Goal: Information Seeking & Learning: Find specific fact

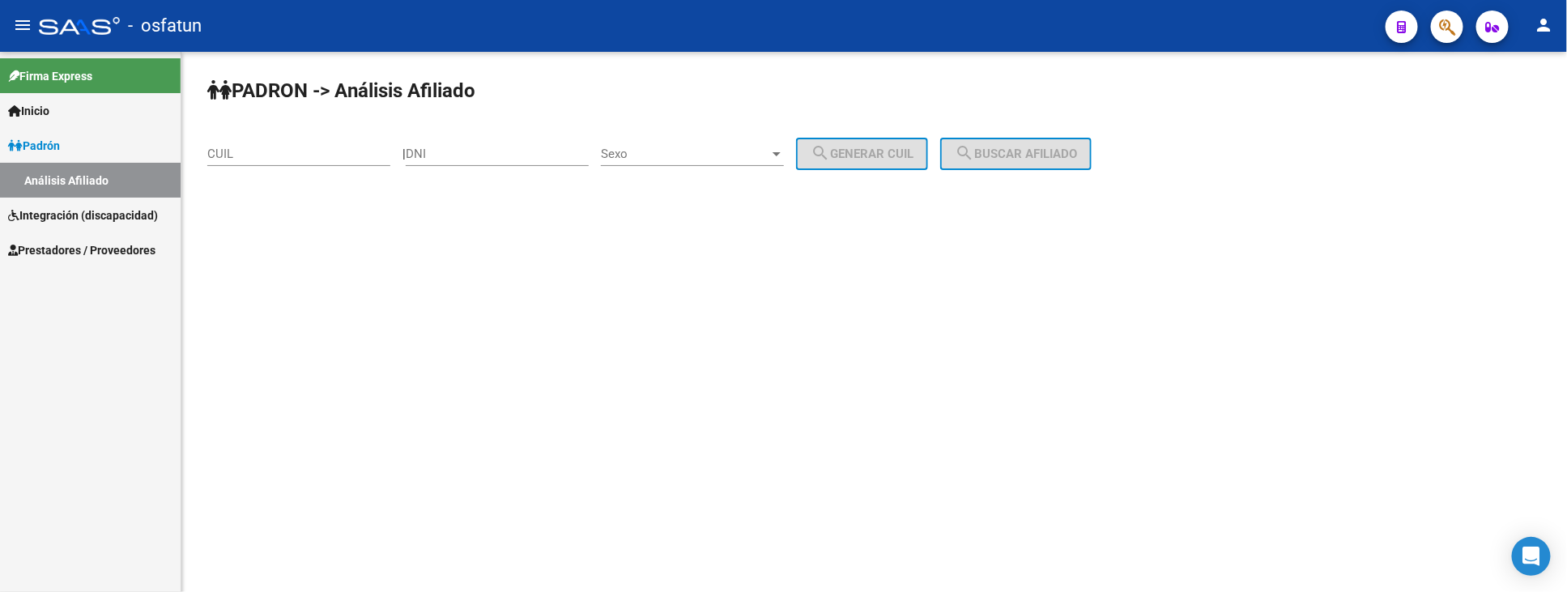
click at [252, 143] on div "CUIL" at bounding box center [298, 148] width 183 height 35
click at [482, 577] on mat-sidenav-content "PADRON -> Análisis Afiliado CUIL | DNI Sexo Sexo search Generar CUIL search Bus…" at bounding box center [874, 322] width 1386 height 540
paste input "20-54602040-2"
type input "20-54602040-2"
click at [1018, 164] on button "search Buscar afiliado" at bounding box center [1015, 154] width 151 height 32
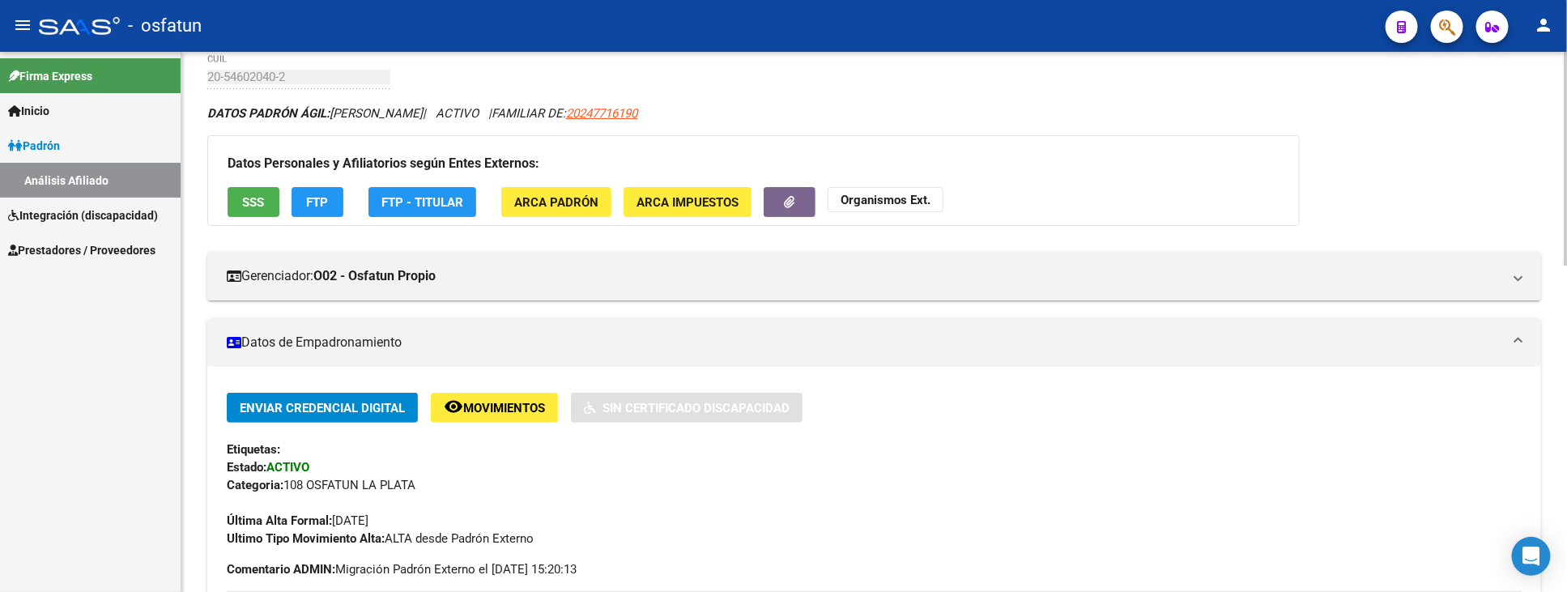
scroll to position [360, 0]
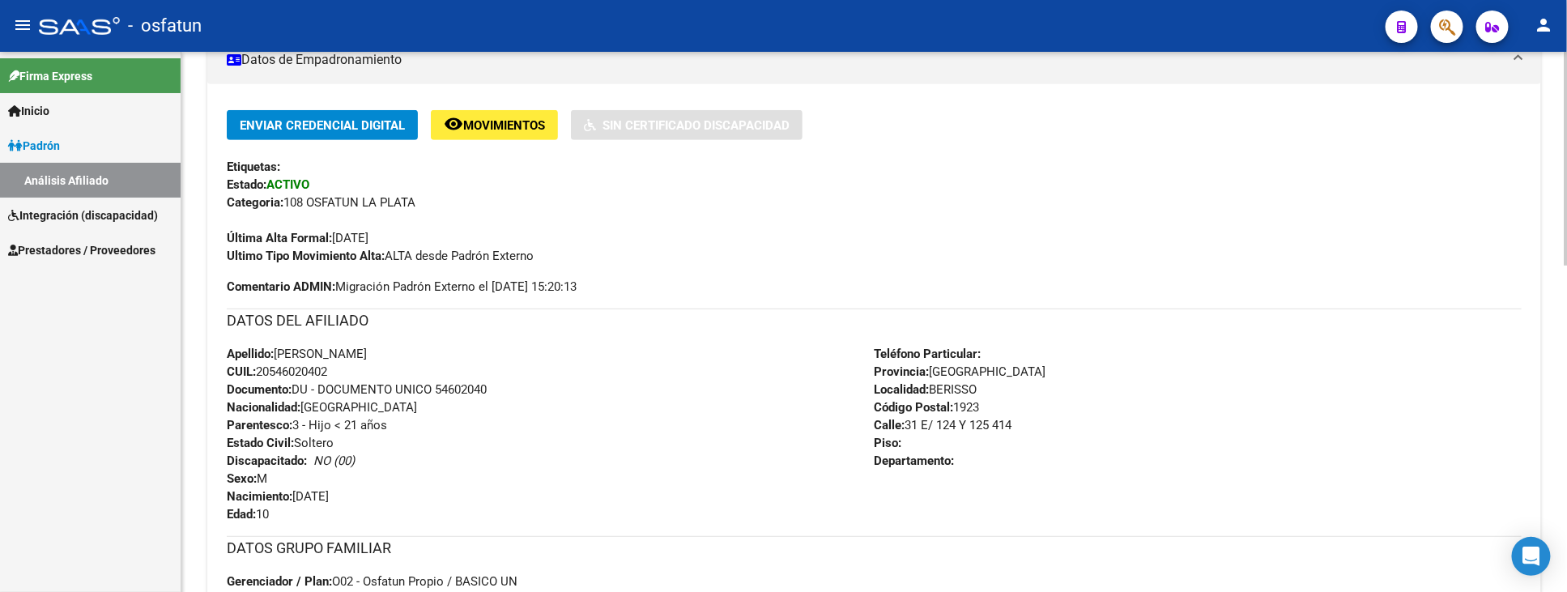
click at [482, 390] on span "Documento: DU - DOCUMENTO UNICO 54602040" at bounding box center [357, 389] width 260 height 15
drag, startPoint x: 481, startPoint y: 390, endPoint x: 289, endPoint y: 366, distance: 193.5
click at [289, 366] on span "CUIL: 20546020402" at bounding box center [277, 371] width 100 height 15
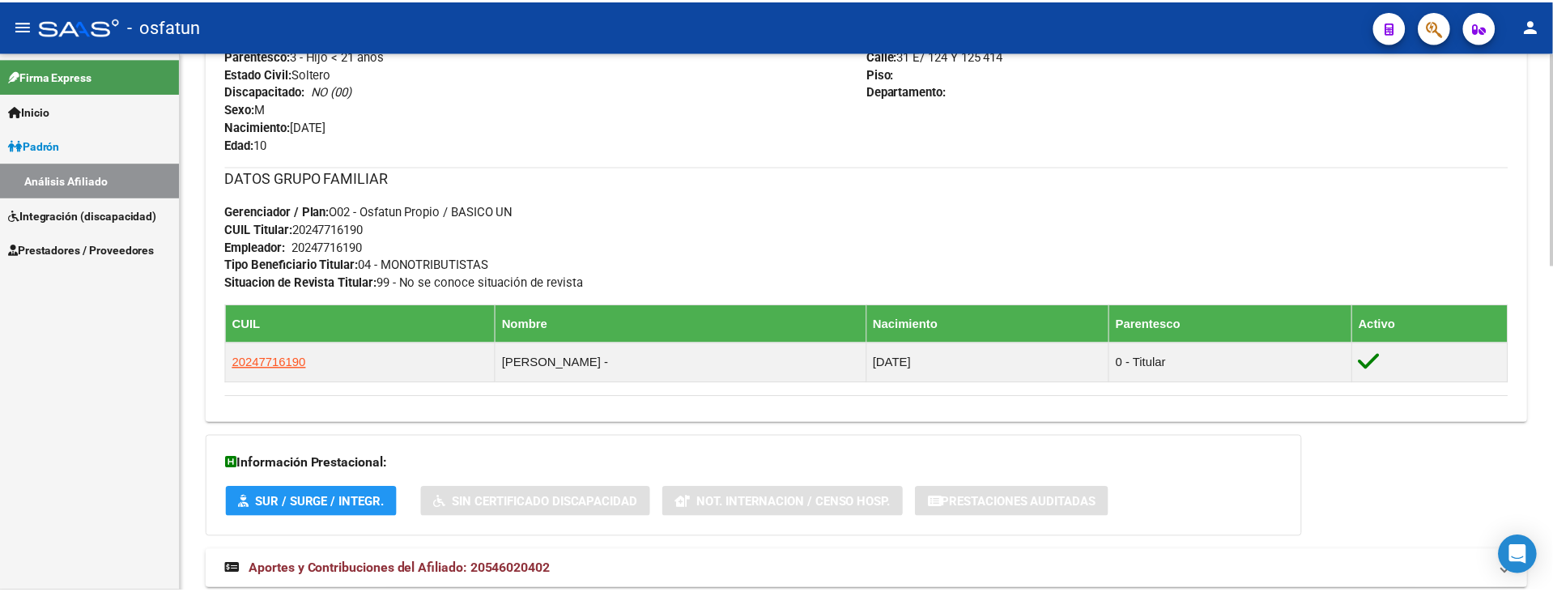
scroll to position [810, 0]
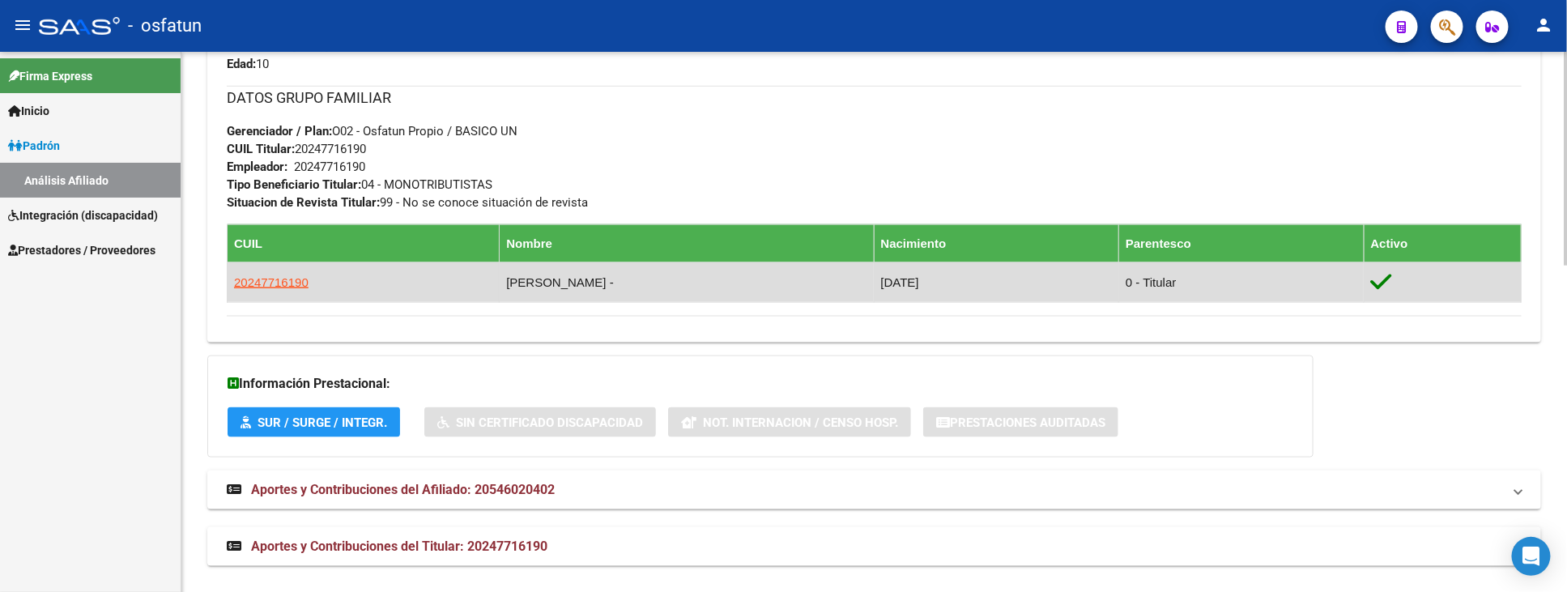
click at [290, 273] on td "20247716190" at bounding box center [364, 282] width 272 height 40
click at [296, 287] on span "20247716190" at bounding box center [271, 282] width 75 height 14
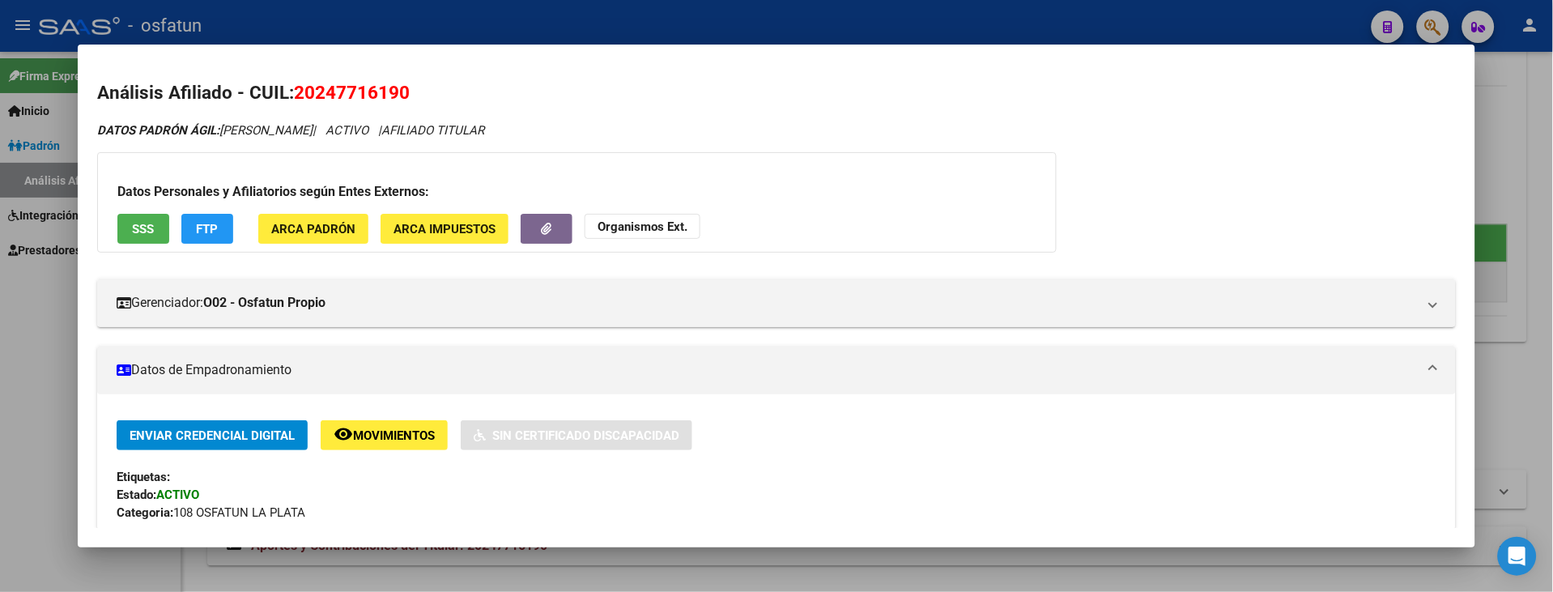
click at [334, 93] on span "20247716190" at bounding box center [352, 92] width 116 height 21
copy span "20247716190"
click at [634, 219] on strong "Organismos Ext." at bounding box center [643, 226] width 90 height 15
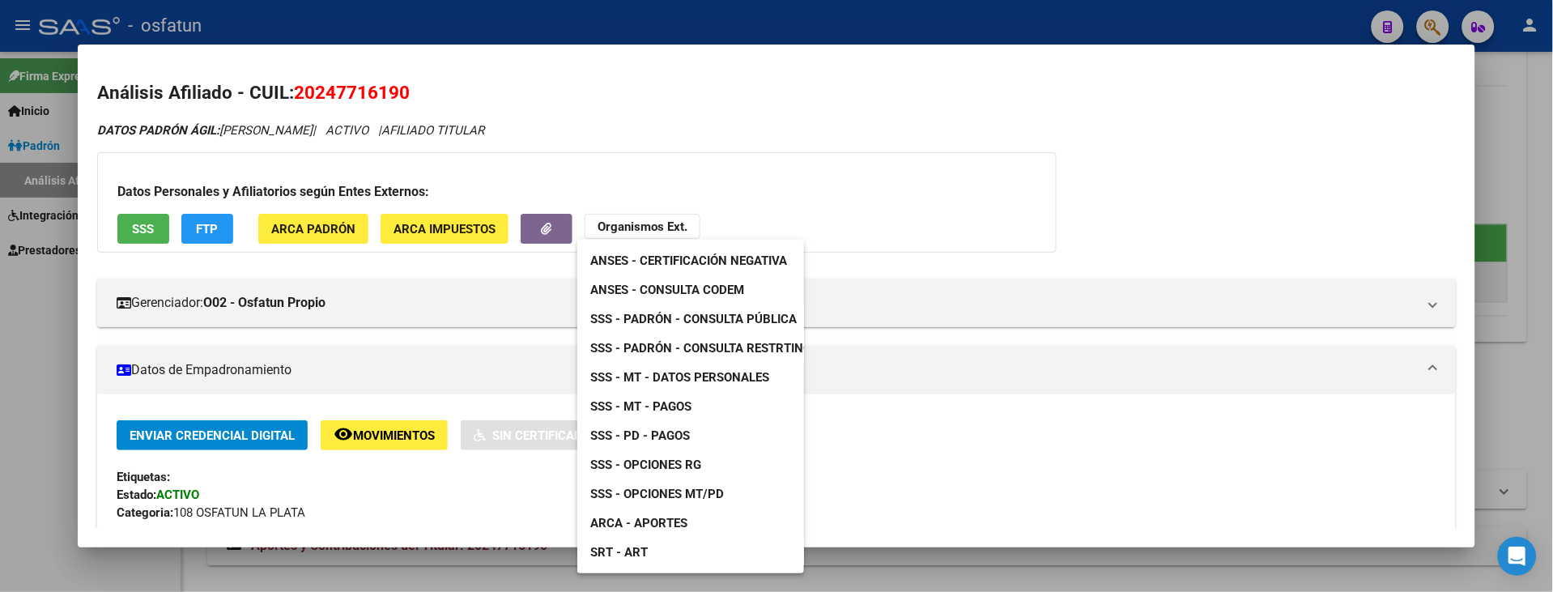
click at [700, 370] on span "SSS - MT - Datos Personales" at bounding box center [679, 377] width 179 height 15
